Goal: Transaction & Acquisition: Subscribe to service/newsletter

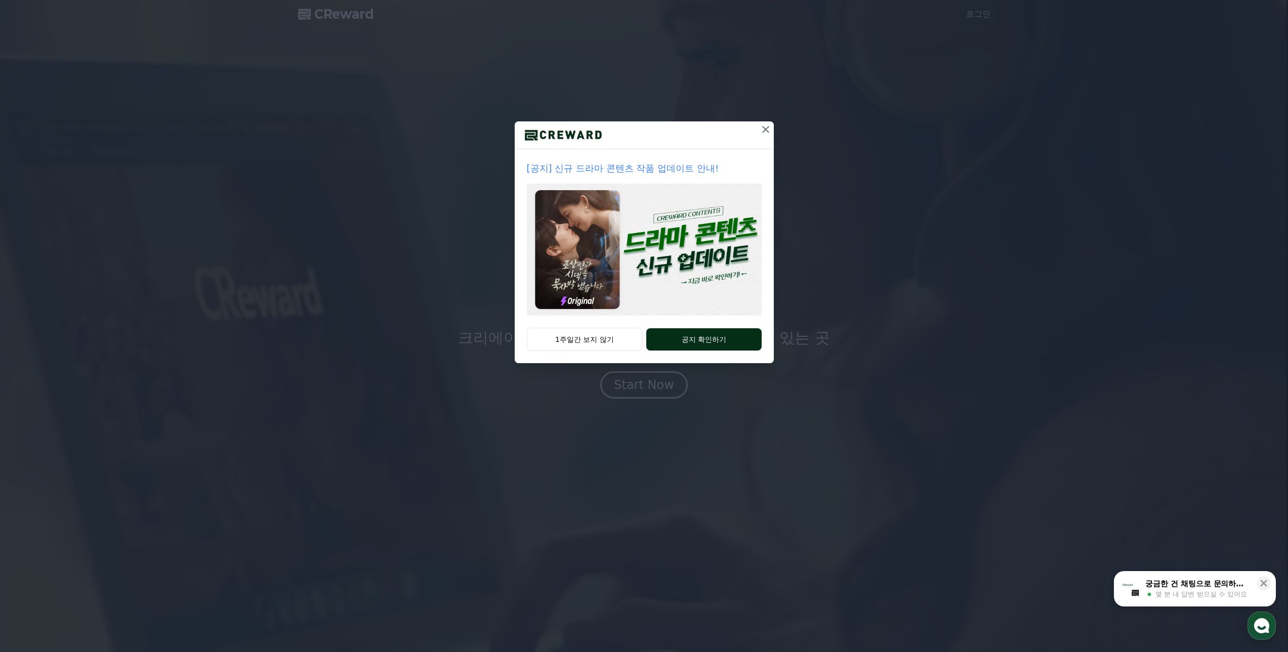
click at [710, 334] on button "공지 확인하기" at bounding box center [703, 339] width 115 height 22
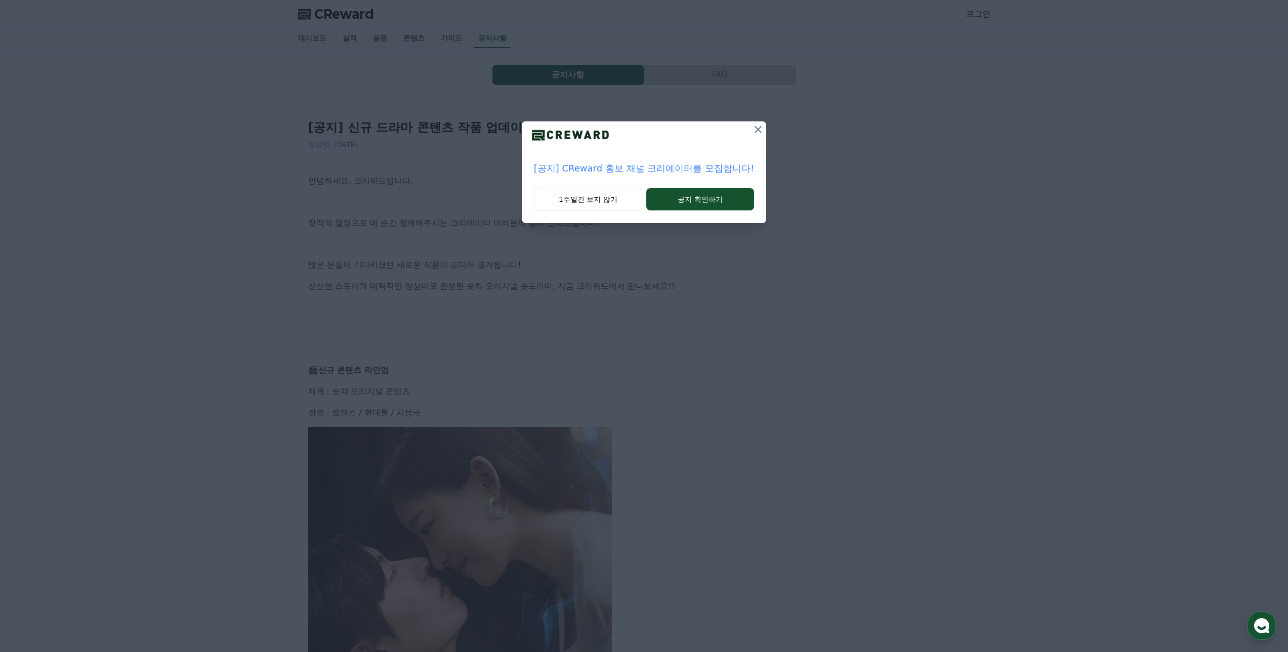
click at [752, 133] on icon at bounding box center [758, 129] width 12 height 12
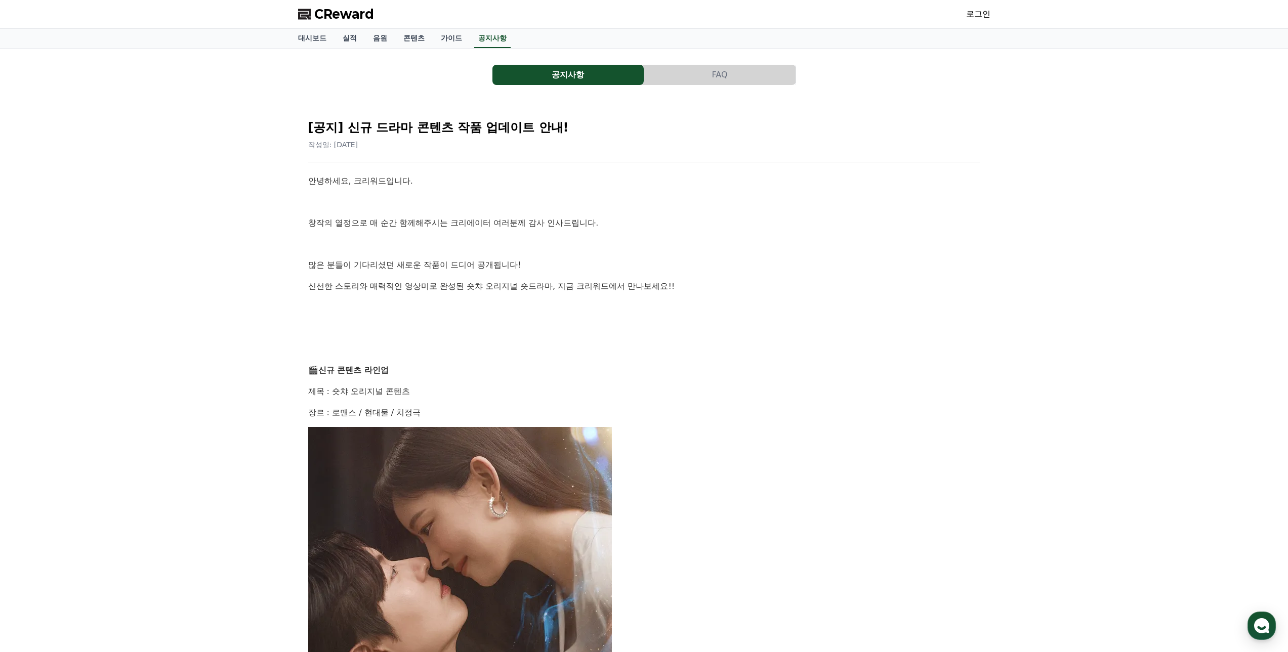
click at [980, 11] on link "로그인" at bounding box center [978, 14] width 24 height 12
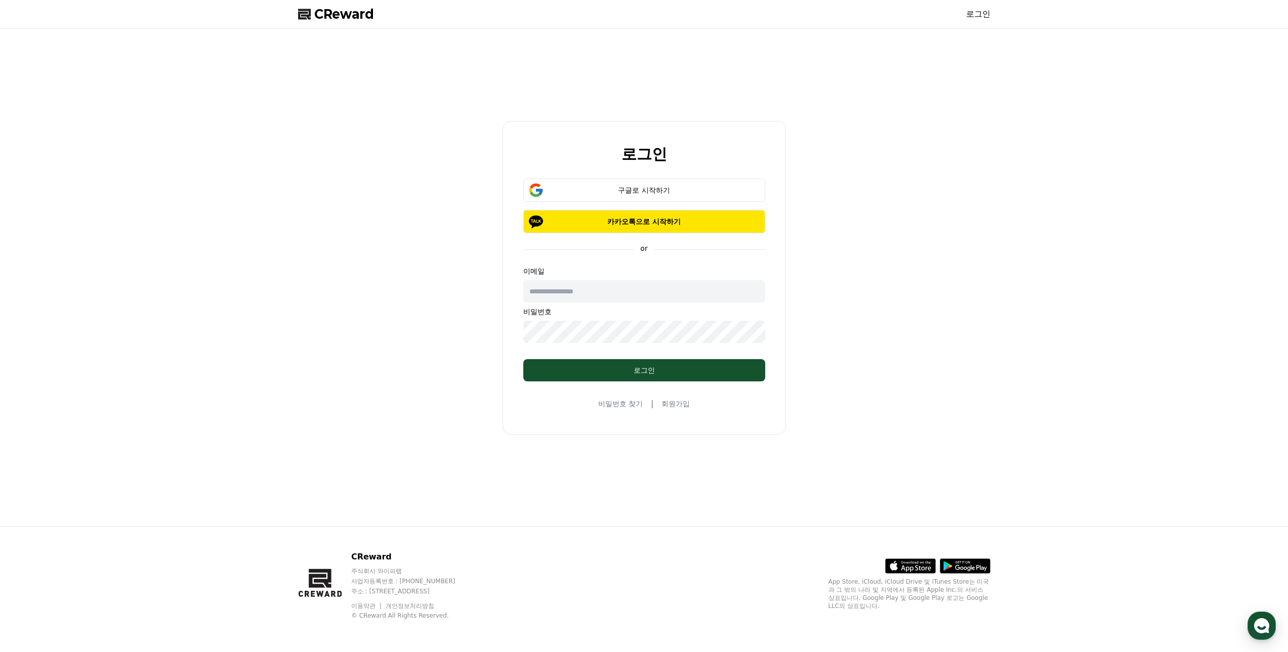
click at [603, 295] on input "text" at bounding box center [644, 291] width 242 height 22
click at [631, 292] on input "text" at bounding box center [644, 291] width 242 height 22
click at [669, 184] on button "구글로 시작하기" at bounding box center [644, 190] width 242 height 23
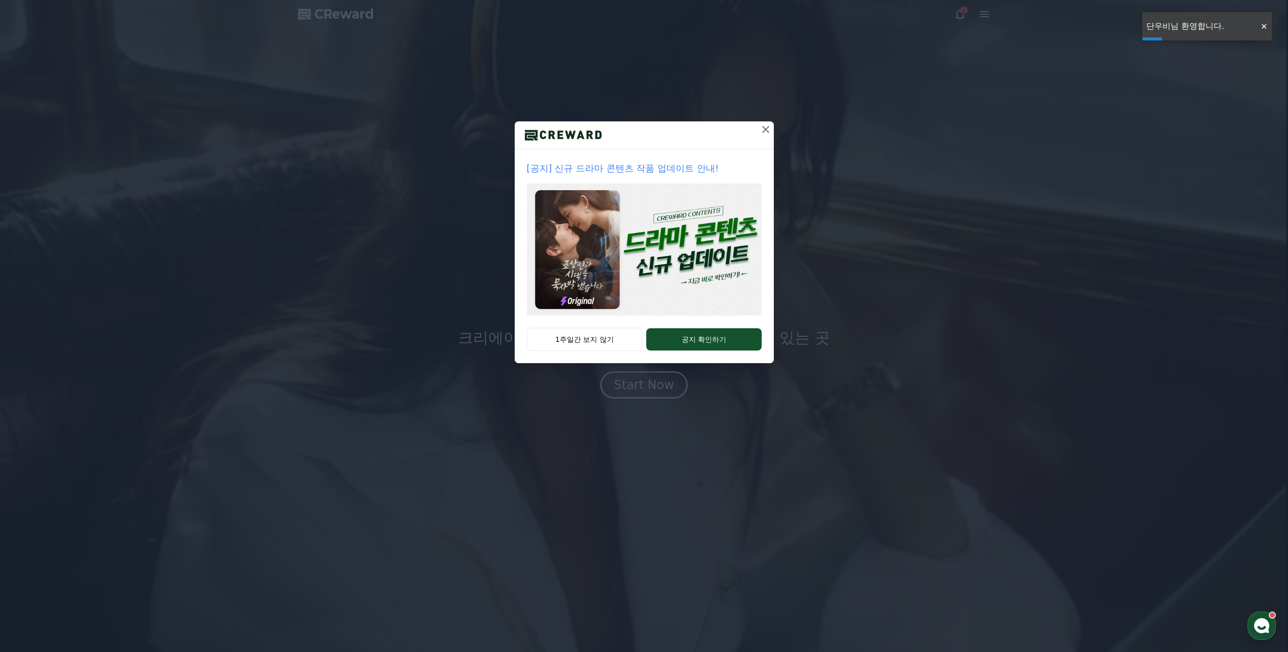
click at [762, 128] on icon at bounding box center [766, 129] width 12 height 12
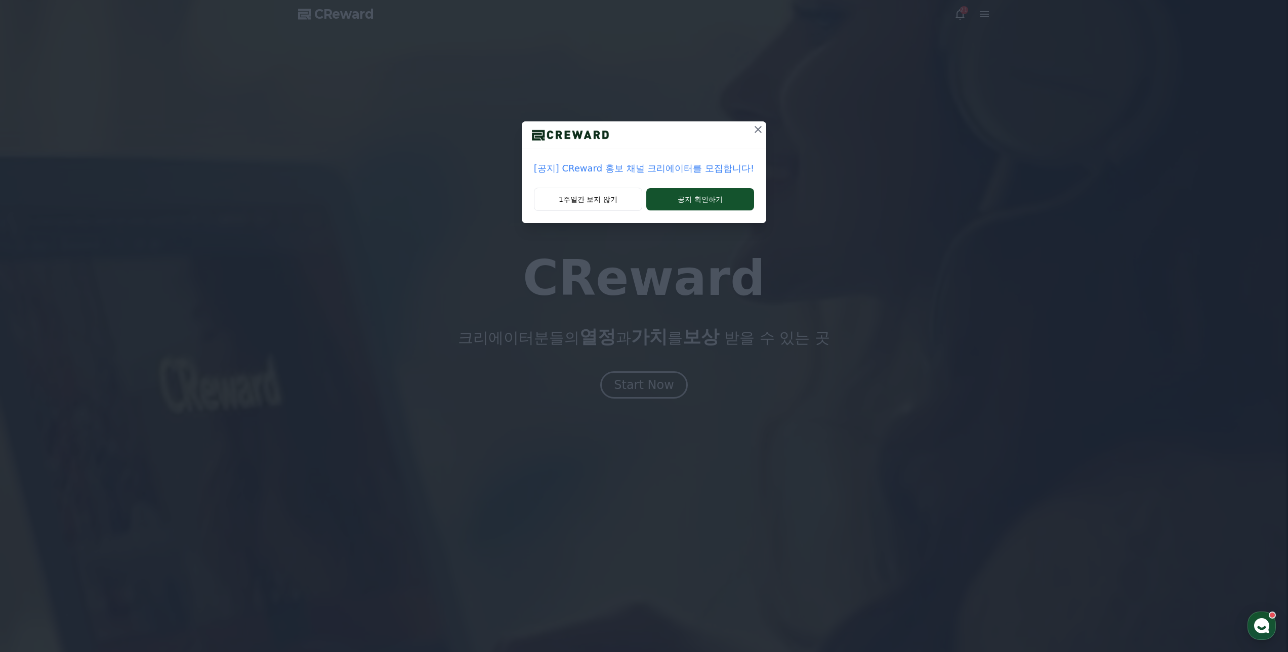
click at [758, 125] on icon at bounding box center [758, 129] width 12 height 12
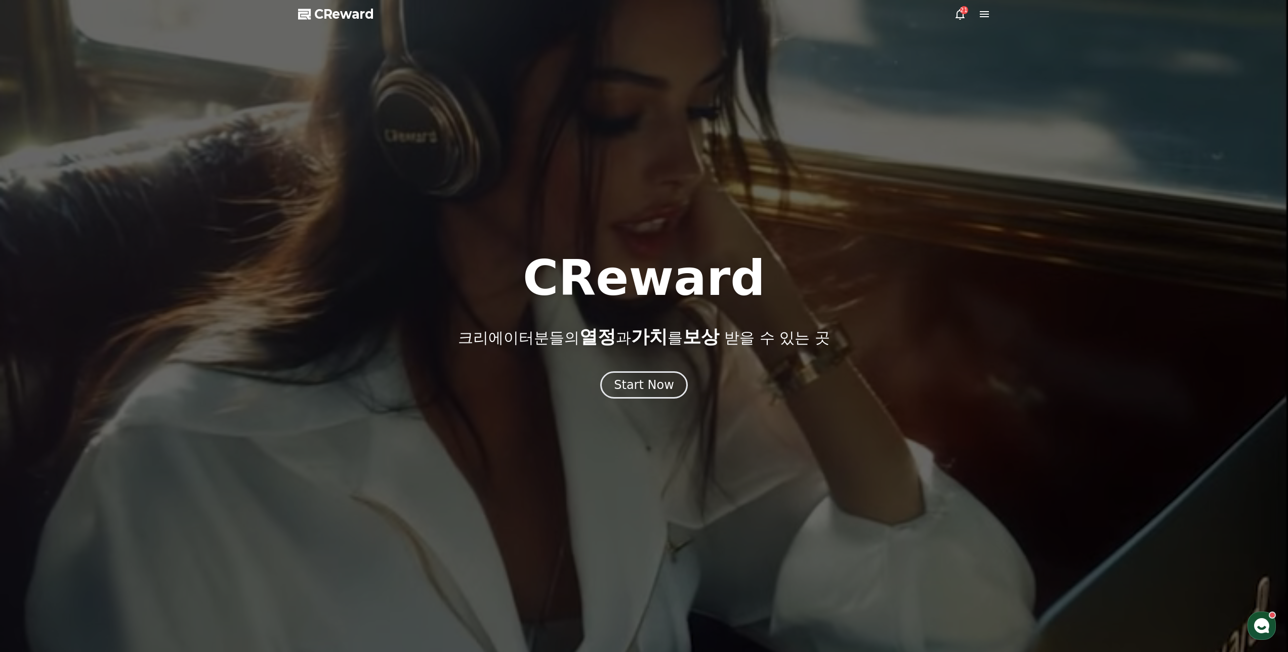
click at [960, 16] on icon at bounding box center [960, 14] width 12 height 12
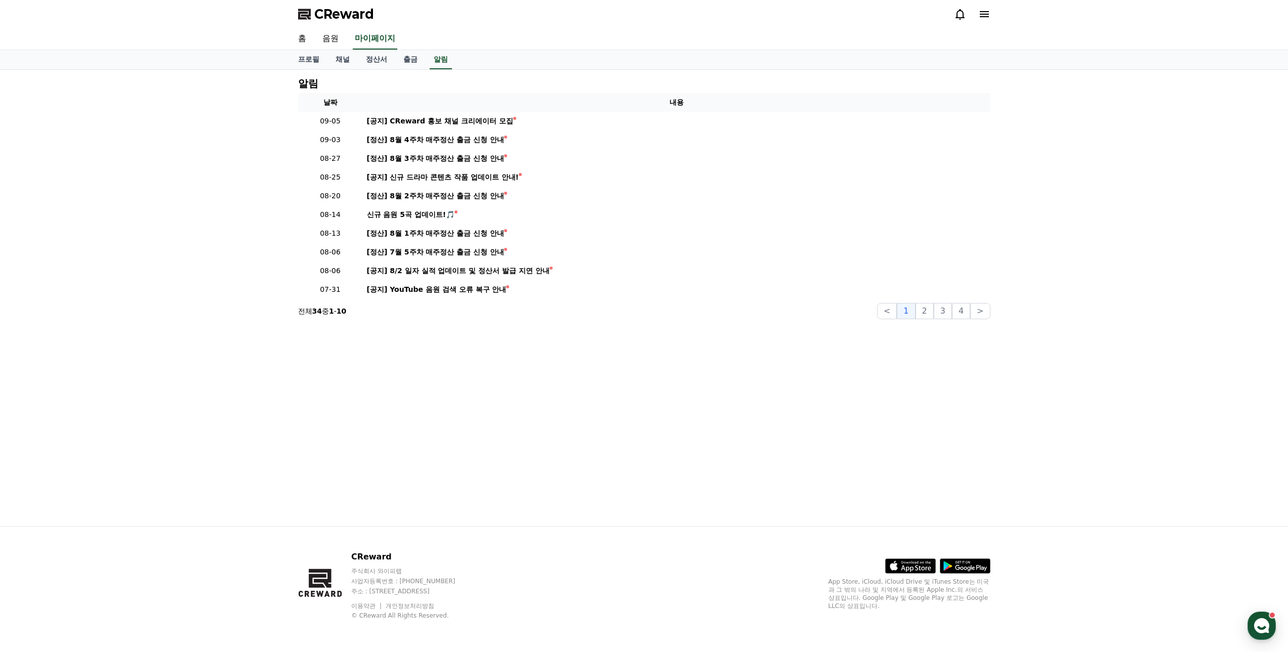
click at [985, 15] on icon at bounding box center [984, 14] width 9 height 6
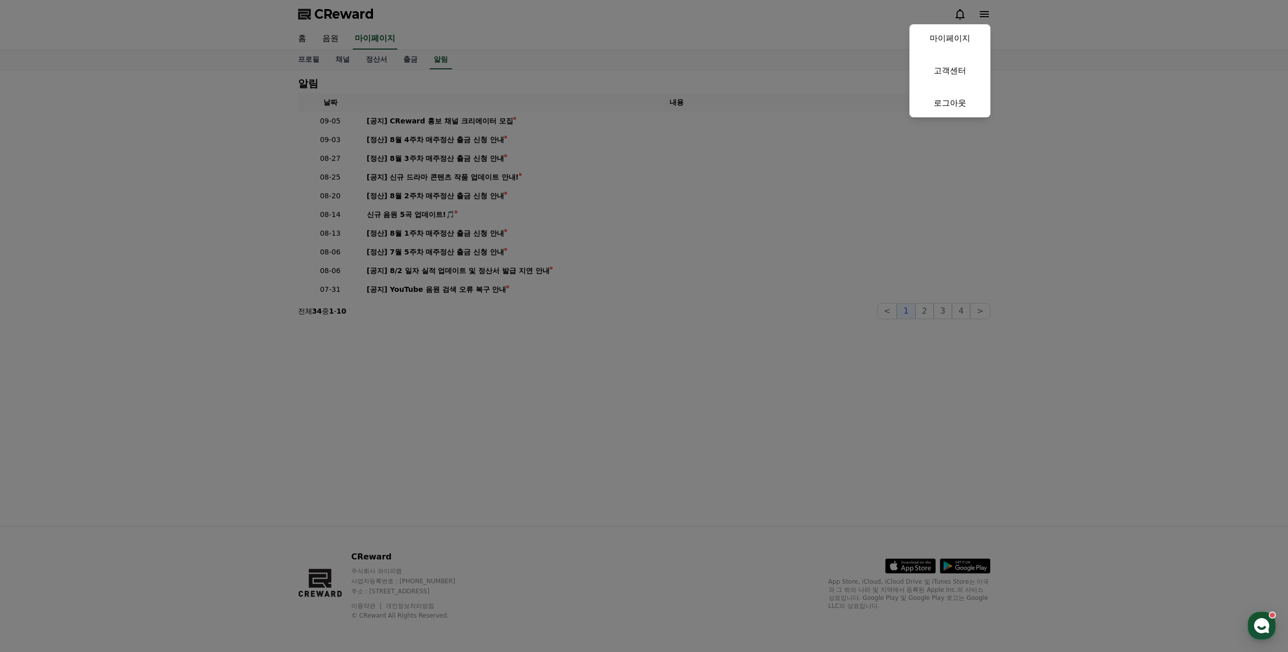
click at [882, 33] on button "close" at bounding box center [644, 326] width 1288 height 652
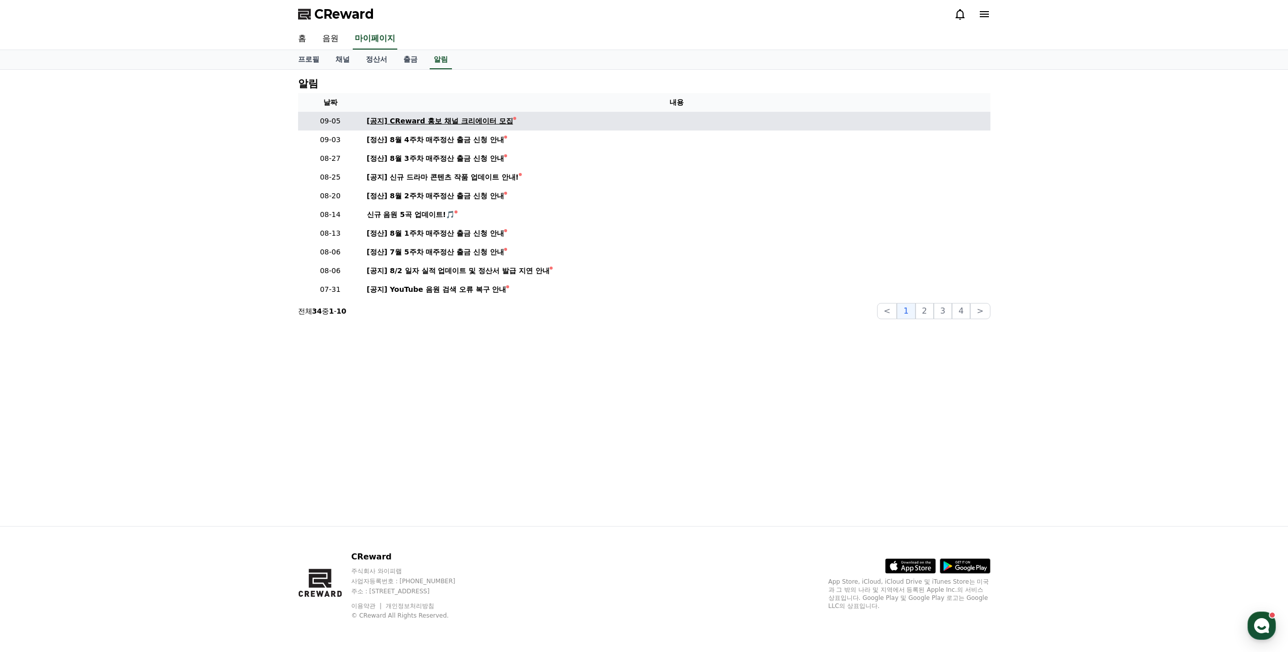
click at [430, 121] on div "[공지] CReward 홍보 채널 크리에이터 모집" at bounding box center [440, 121] width 146 height 11
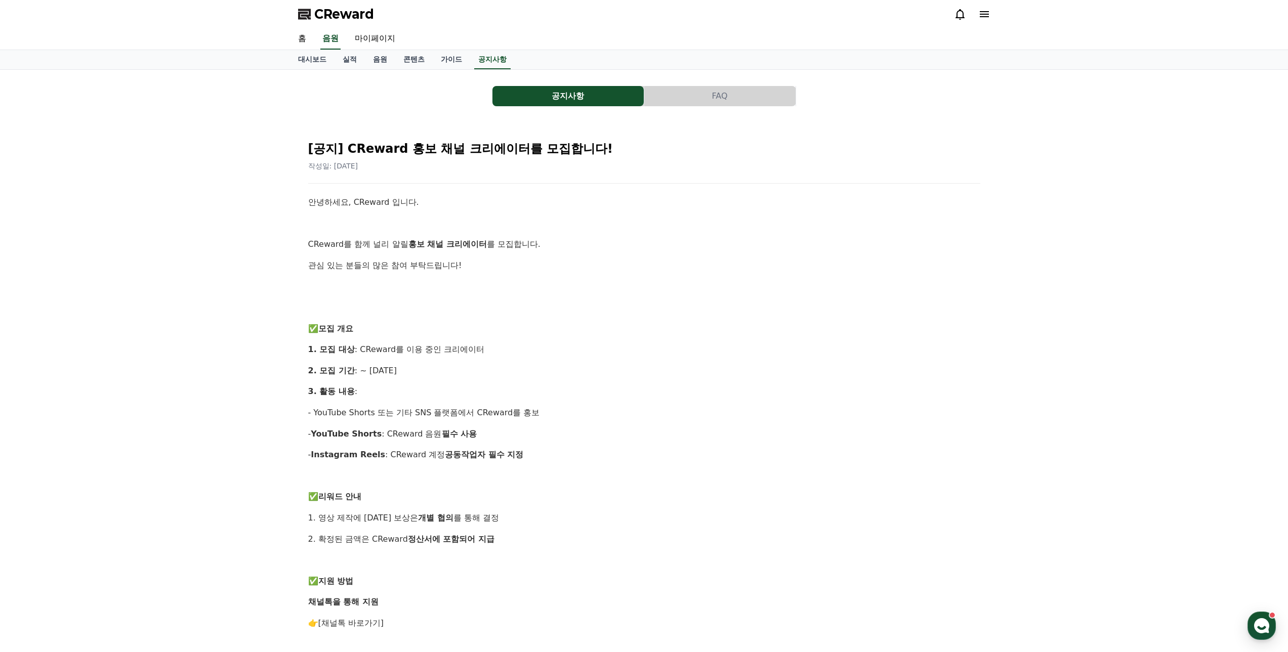
click at [984, 18] on div "CReward" at bounding box center [644, 14] width 709 height 28
click at [984, 17] on icon at bounding box center [984, 14] width 9 height 6
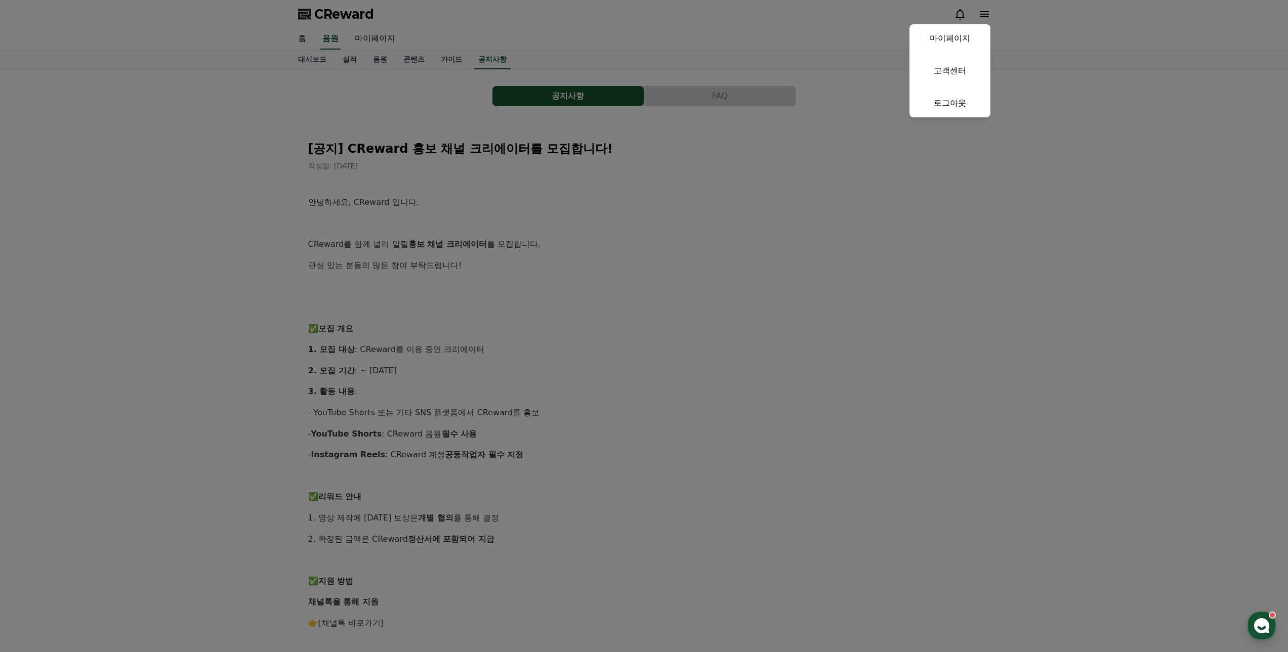
click at [497, 42] on button "close" at bounding box center [644, 326] width 1288 height 652
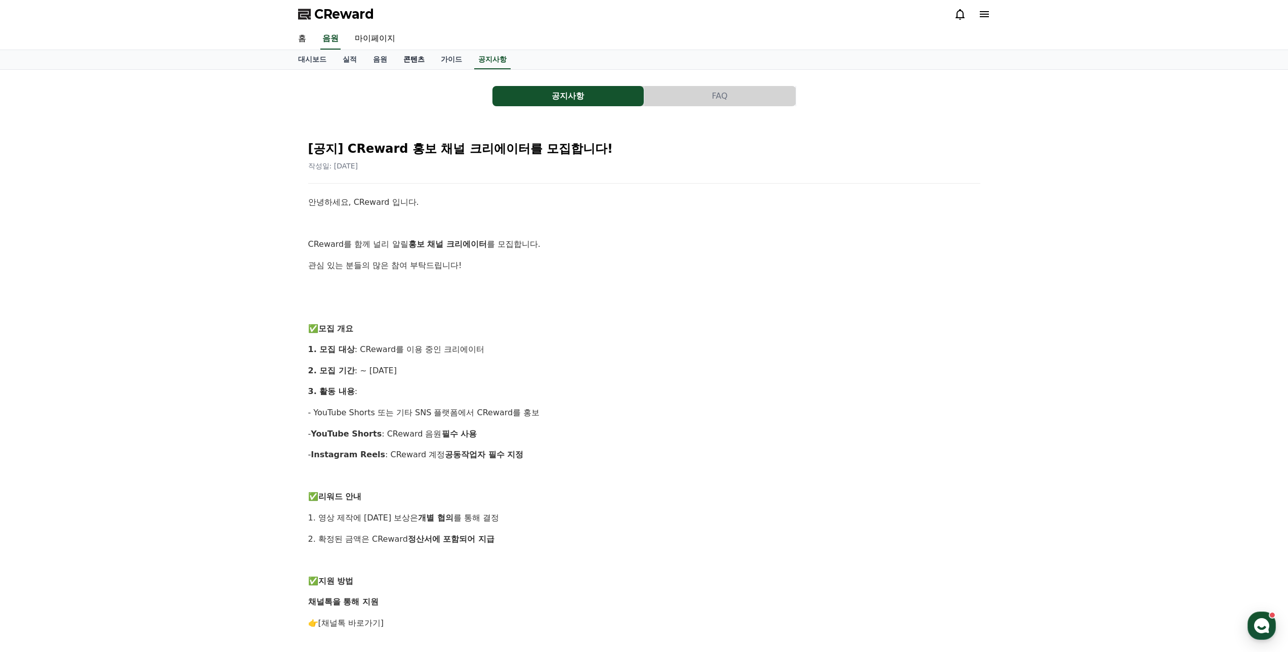
click at [418, 60] on link "콘텐츠" at bounding box center [413, 59] width 37 height 19
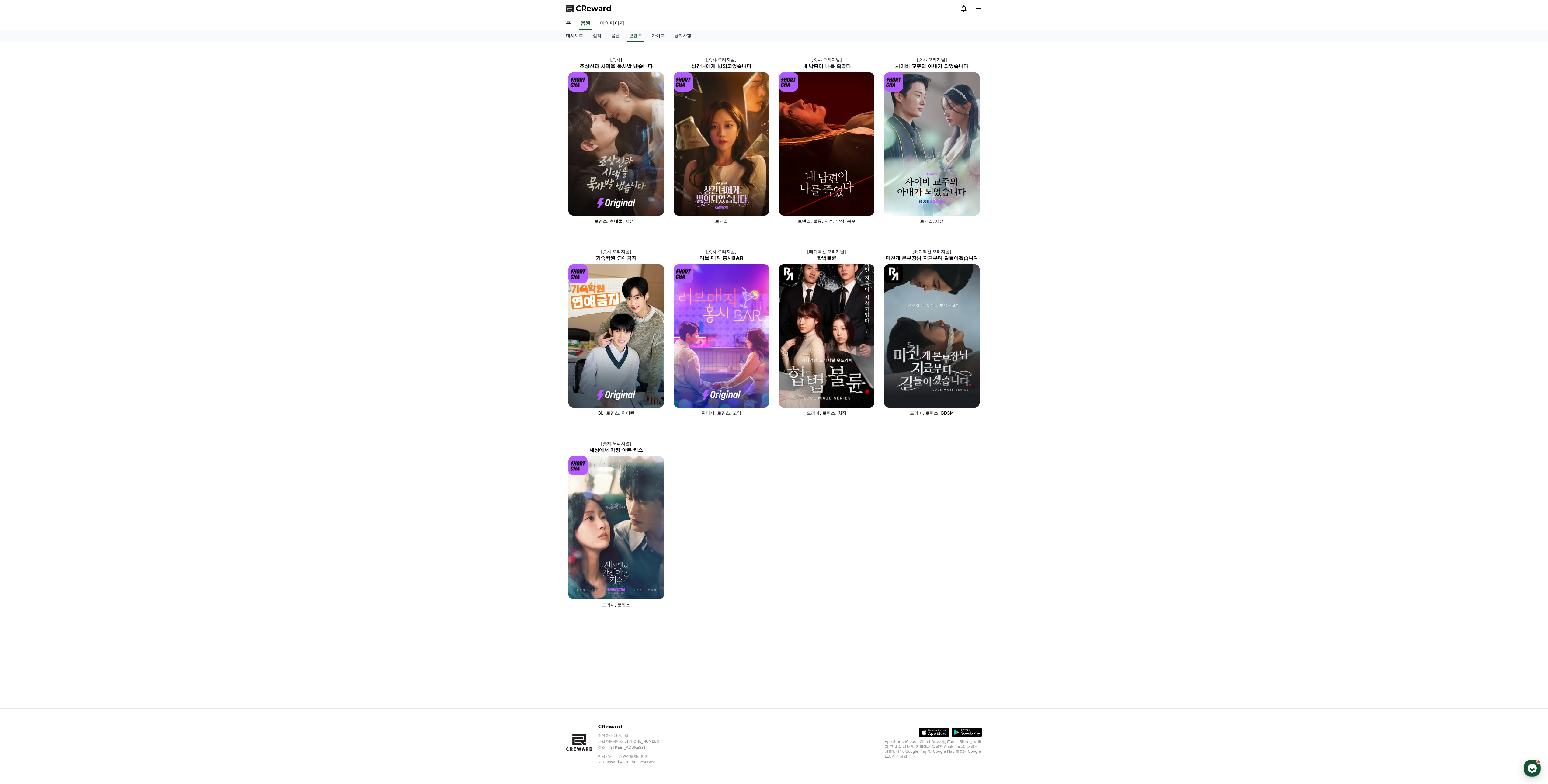
click at [773, 388] on div "[숏챠] 조상신과 시댁을 묵사발 냈습니다 로맨스, 현대물, 치정극 [숏챠 오리지널] 상간녀에게 빙의되었습니다 로맨스 [숏챠 오리지널] 내 남편…" at bounding box center [774, 375] width 1548 height 666
click at [773, 377] on div "[숏챠] 조상신과 시댁을 묵사발 냈습니다 로맨스, 현대물, 치정극 [숏챠 오리지널] 상간녀에게 빙의되었습니다 로맨스 [숏챠 오리지널] 내 남편…" at bounding box center [774, 375] width 1548 height 666
